Goal: Task Accomplishment & Management: Manage account settings

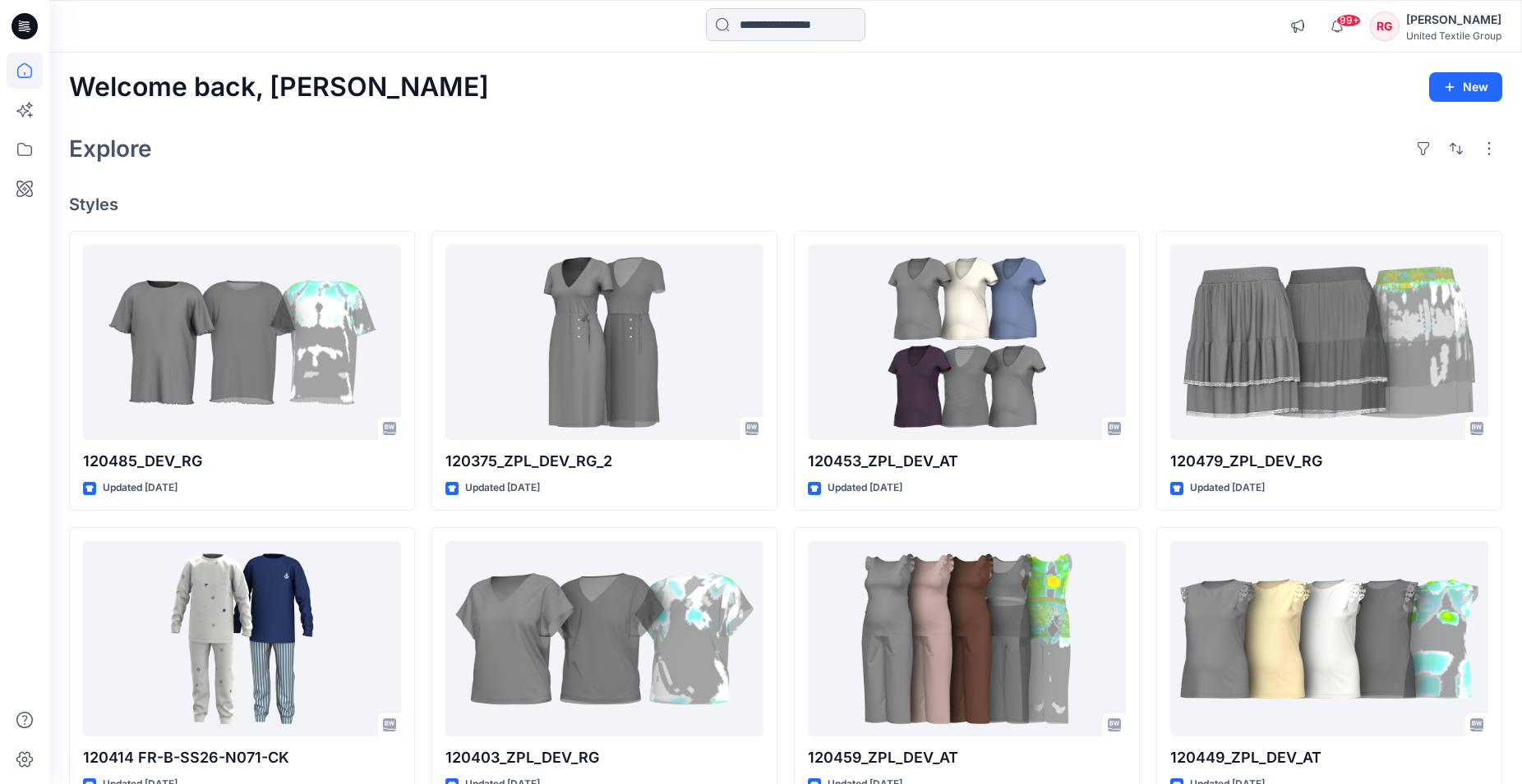
click at [816, 30] on input at bounding box center [785, 24] width 159 height 33
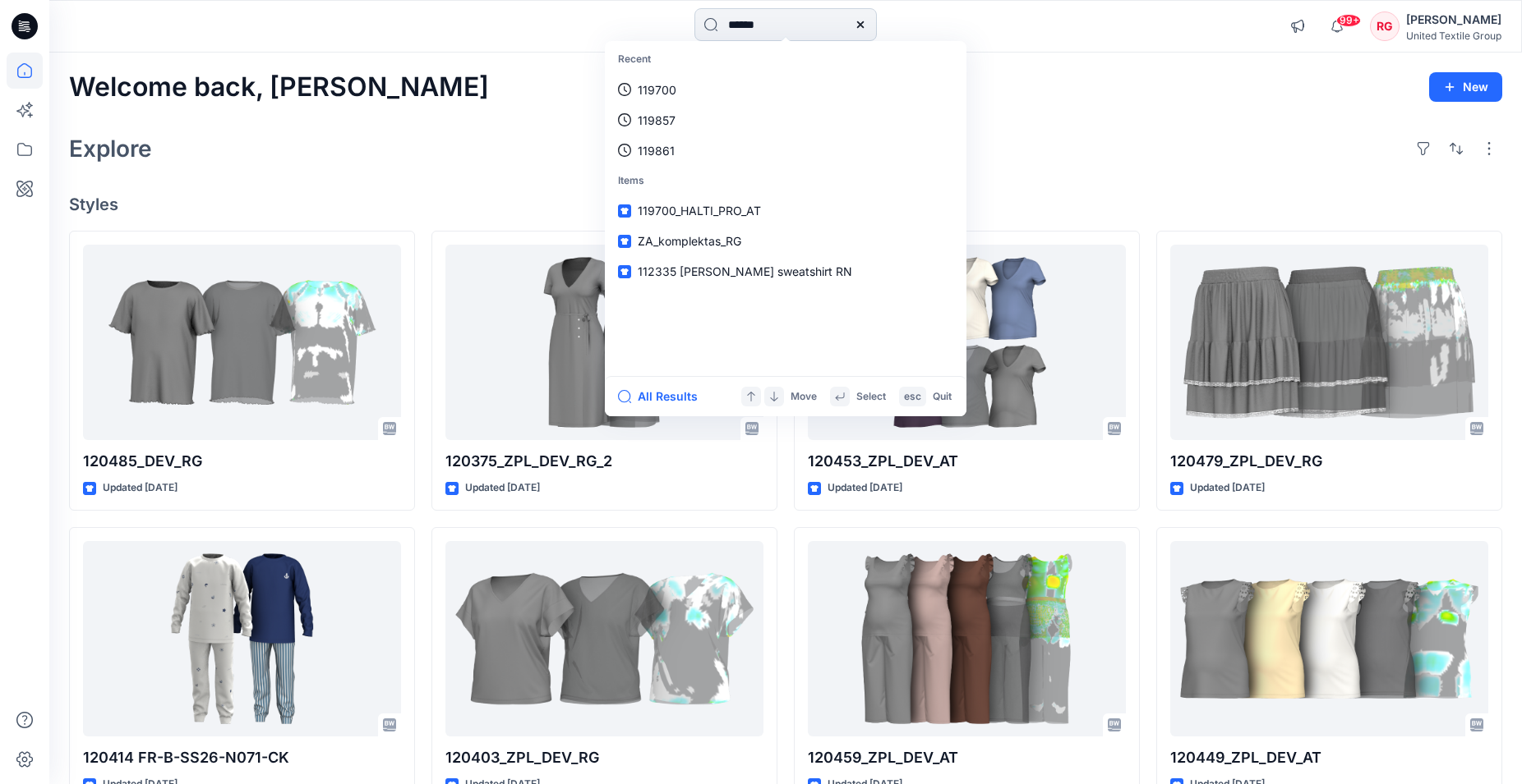
type input "******"
click at [1060, 138] on div "Explore" at bounding box center [785, 149] width 1433 height 39
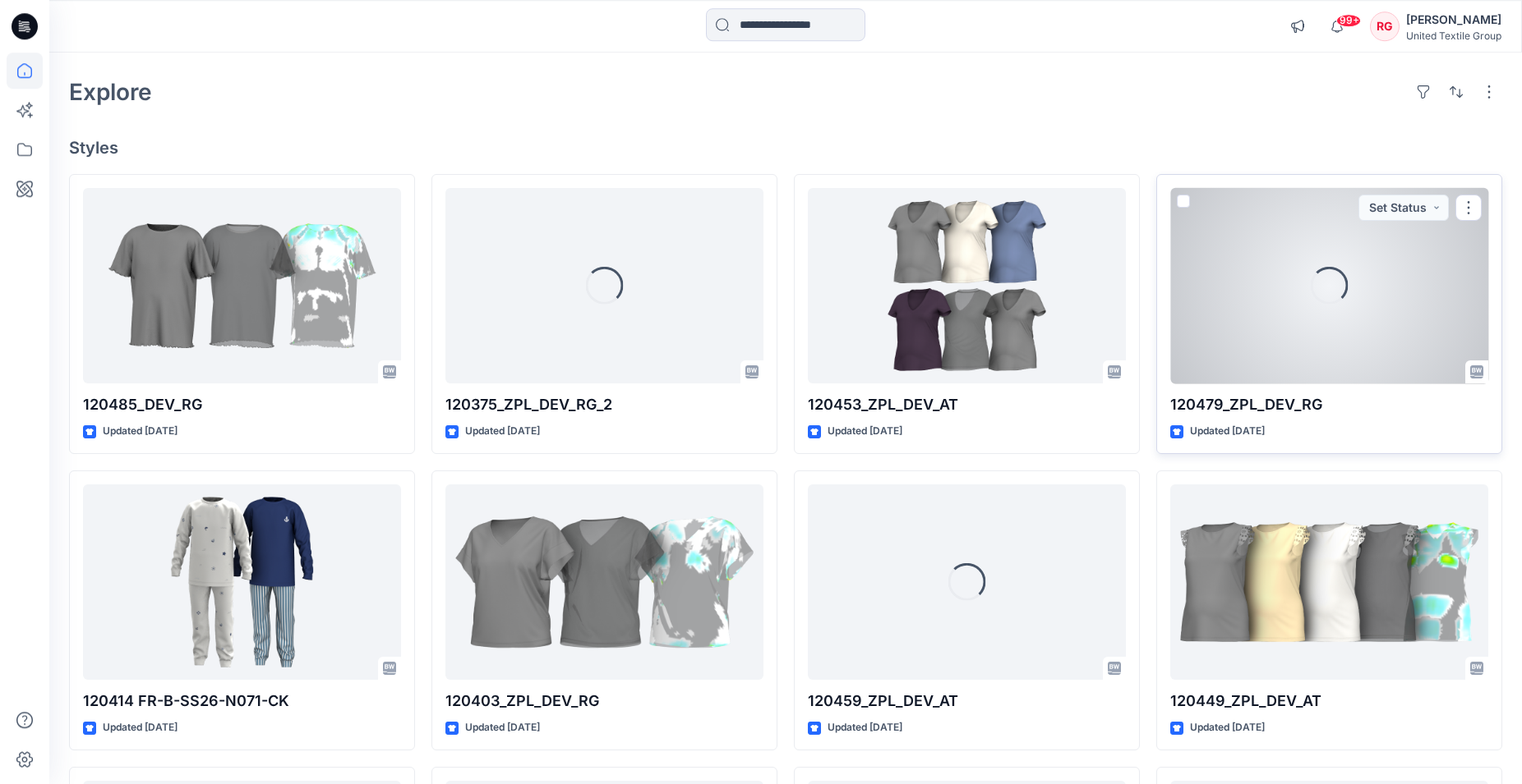
scroll to position [84, 0]
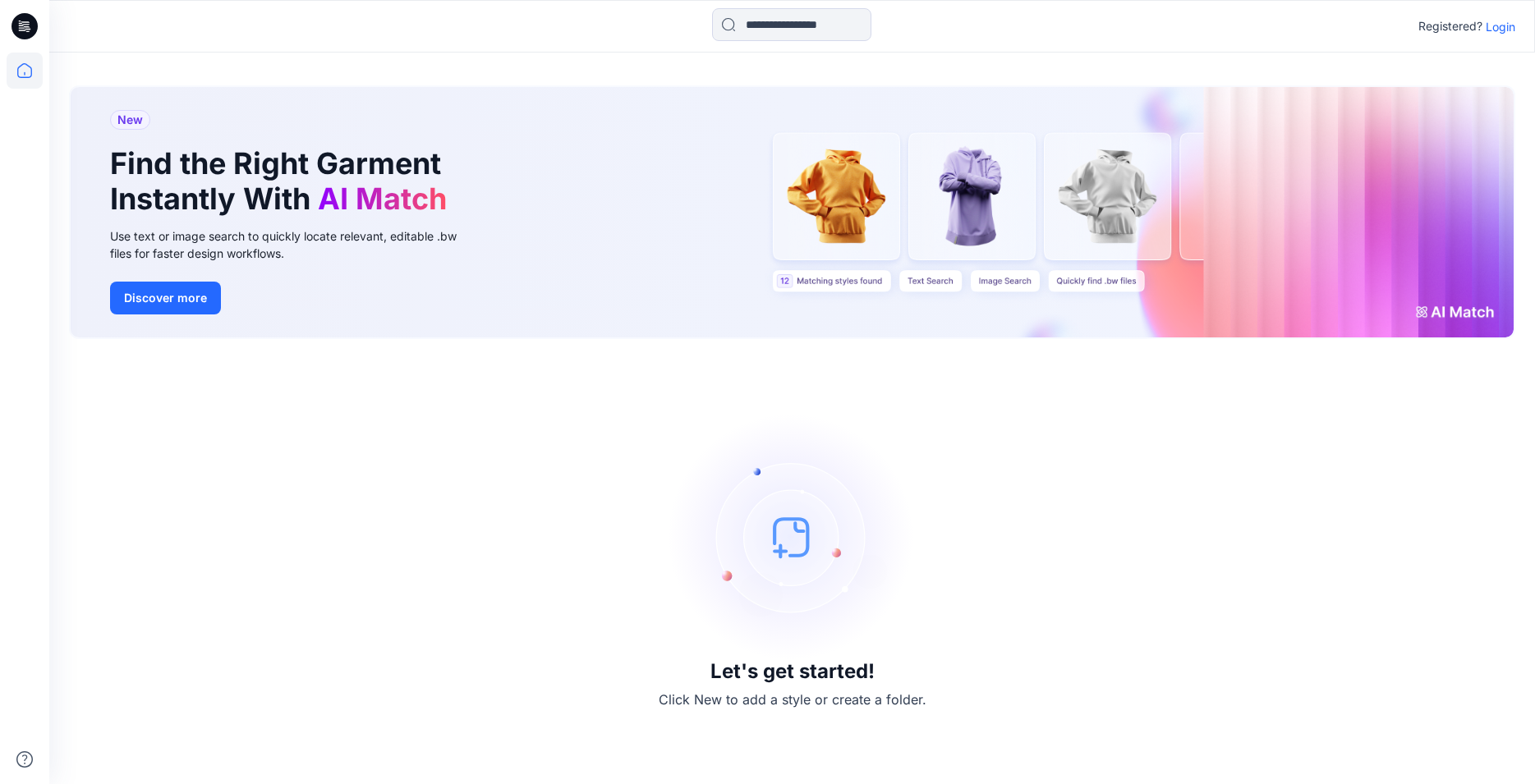
click at [1501, 31] on p "Login" at bounding box center [1500, 26] width 30 height 17
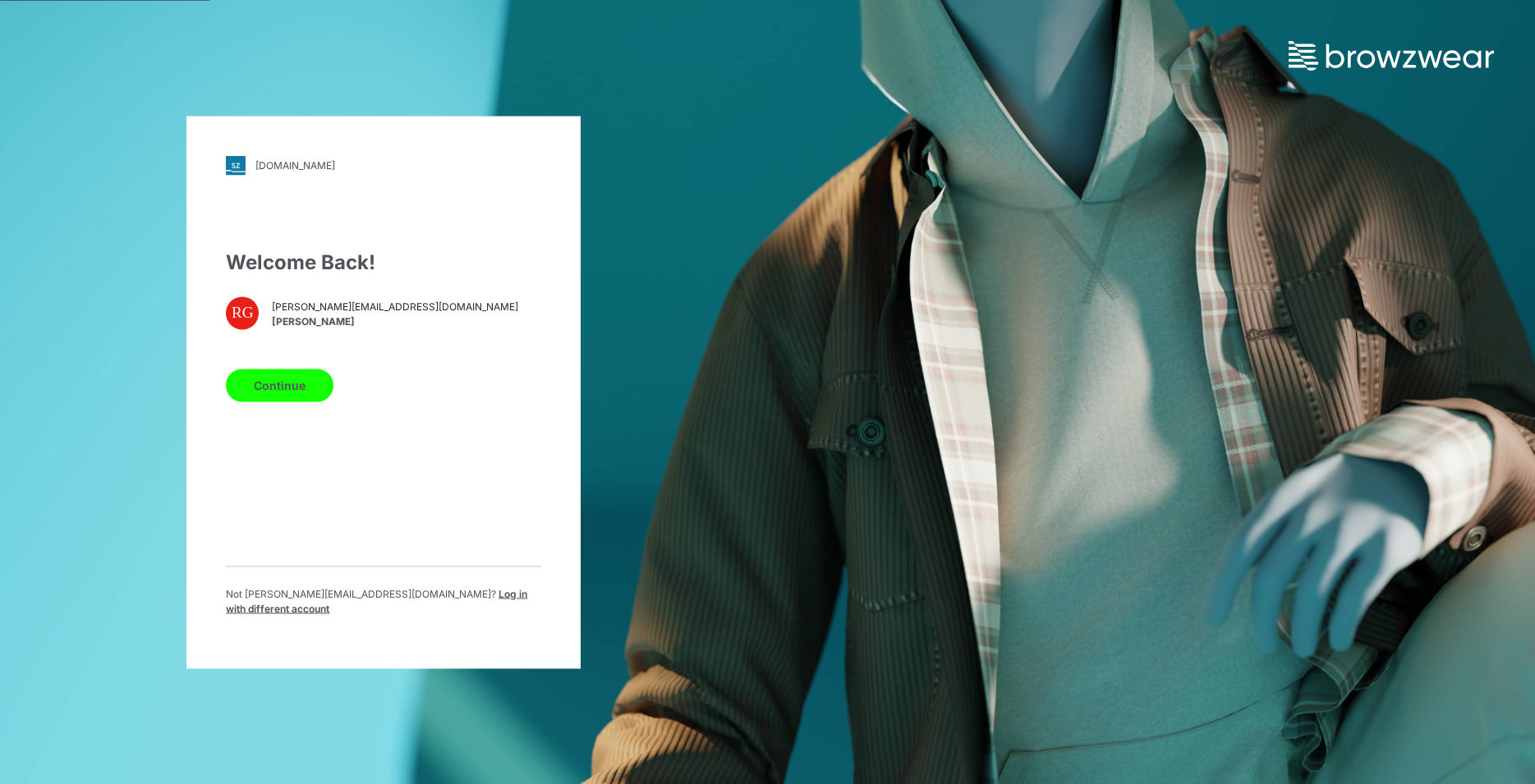
click at [285, 401] on button "Continue" at bounding box center [279, 385] width 107 height 33
